Goal: Information Seeking & Learning: Check status

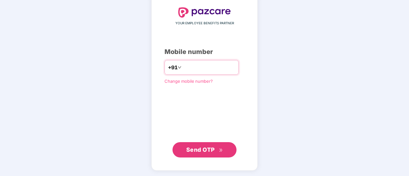
type input "**********"
click at [223, 149] on icon "double-right" at bounding box center [221, 151] width 4 height 4
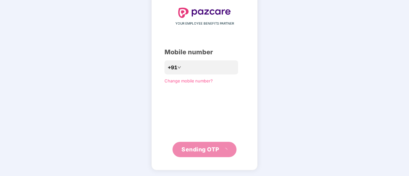
scroll to position [32, 0]
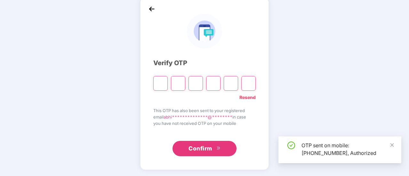
type input "*"
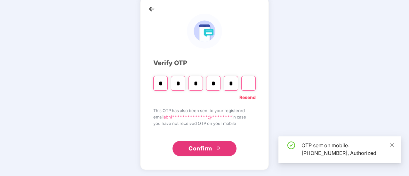
type input "*"
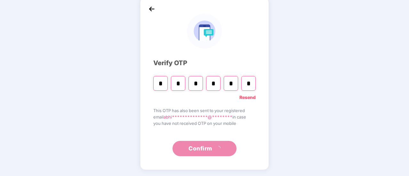
scroll to position [0, 0]
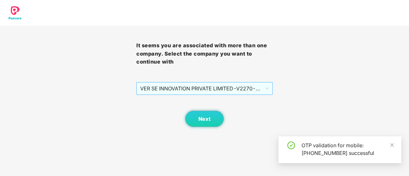
click at [226, 92] on span "VER SE INNOVATION PRIVATE LIMITED - V2270 - EMPLOYEE" at bounding box center [204, 89] width 129 height 12
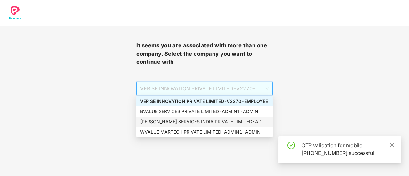
click at [181, 120] on div "[PERSON_NAME] SERVICES INDIA PRIVATE LIMITED - ADMIN1 - ADMIN" at bounding box center [204, 121] width 129 height 7
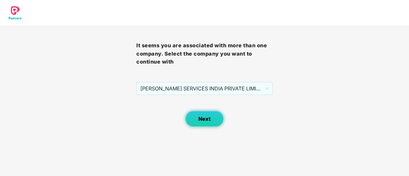
click at [204, 118] on span "Next" at bounding box center [205, 119] width 12 height 6
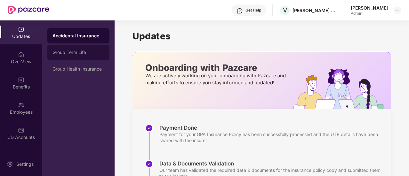
click at [80, 55] on div "Group Term Life" at bounding box center [78, 52] width 62 height 15
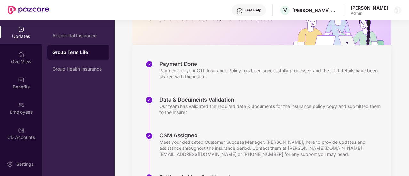
scroll to position [134, 0]
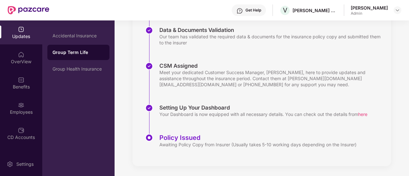
click at [175, 142] on div "Awaiting Policy Copy from Insurer (Usually takes 5-10 working days depending on…" at bounding box center [257, 145] width 197 height 6
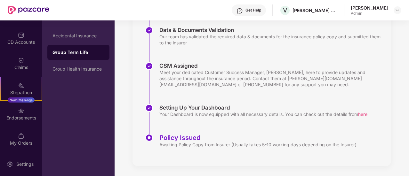
scroll to position [102, 0]
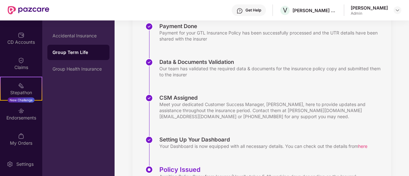
click at [392, 12] on div "Abhilash Narayanan Admin" at bounding box center [376, 10] width 51 height 11
click at [395, 12] on img at bounding box center [397, 10] width 5 height 5
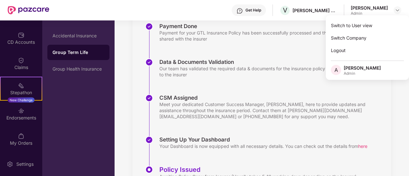
click at [219, 86] on div "Data & Documents Validation Our team has validated the required data & document…" at bounding box center [268, 77] width 246 height 36
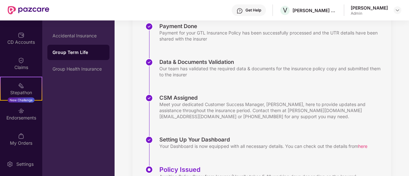
scroll to position [134, 0]
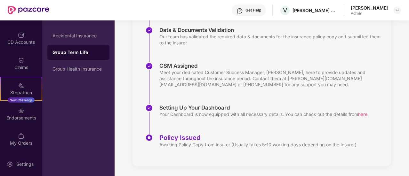
click at [189, 141] on div "Policy Issued" at bounding box center [257, 138] width 197 height 8
drag, startPoint x: 187, startPoint y: 139, endPoint x: 233, endPoint y: 136, distance: 46.2
click at [233, 136] on div "Policy Issued" at bounding box center [257, 138] width 197 height 8
click at [235, 141] on div "Policy Issued" at bounding box center [257, 138] width 197 height 8
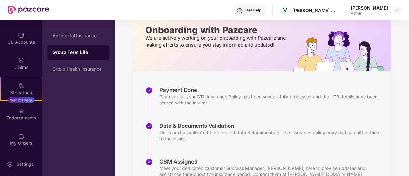
scroll to position [70, 0]
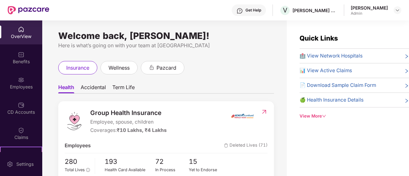
scroll to position [20, 0]
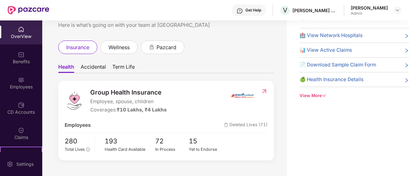
click at [315, 94] on div "View More" at bounding box center [355, 96] width 110 height 7
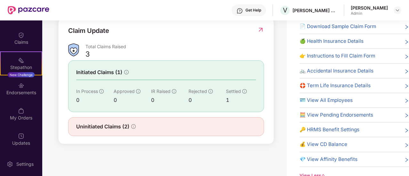
click at [346, 85] on span "🛟 Term Life Insurance Details" at bounding box center [335, 86] width 71 height 8
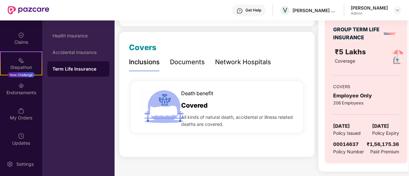
scroll to position [40, 0]
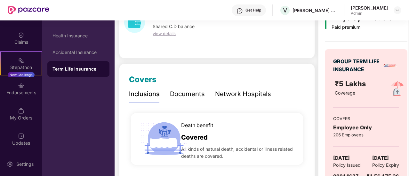
click at [200, 94] on div "Documents" at bounding box center [187, 94] width 35 height 10
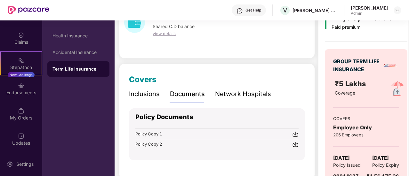
scroll to position [72, 0]
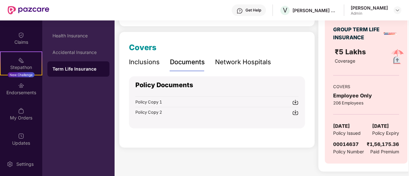
click at [298, 104] on img at bounding box center [295, 102] width 6 height 6
click at [295, 112] on img at bounding box center [295, 113] width 6 height 6
